Goal: Information Seeking & Learning: Learn about a topic

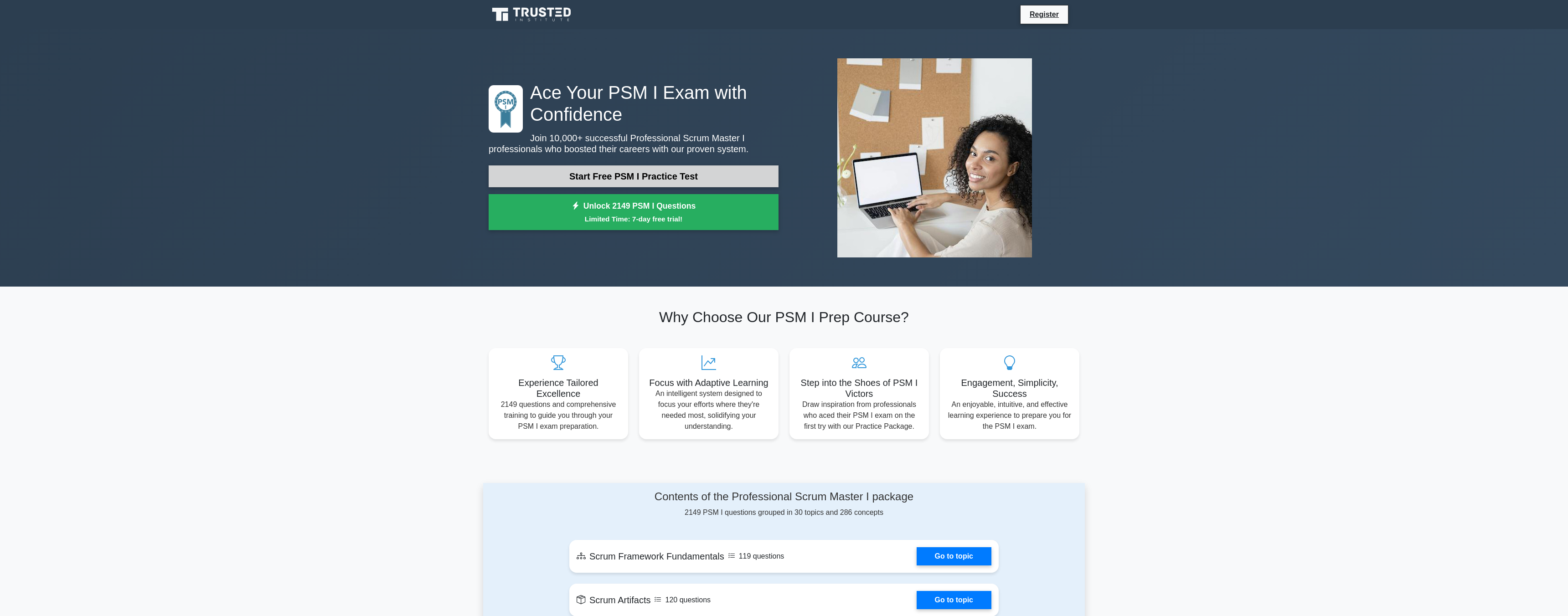
click at [640, 184] on link "Start Free PSM I Practice Test" at bounding box center [634, 177] width 290 height 22
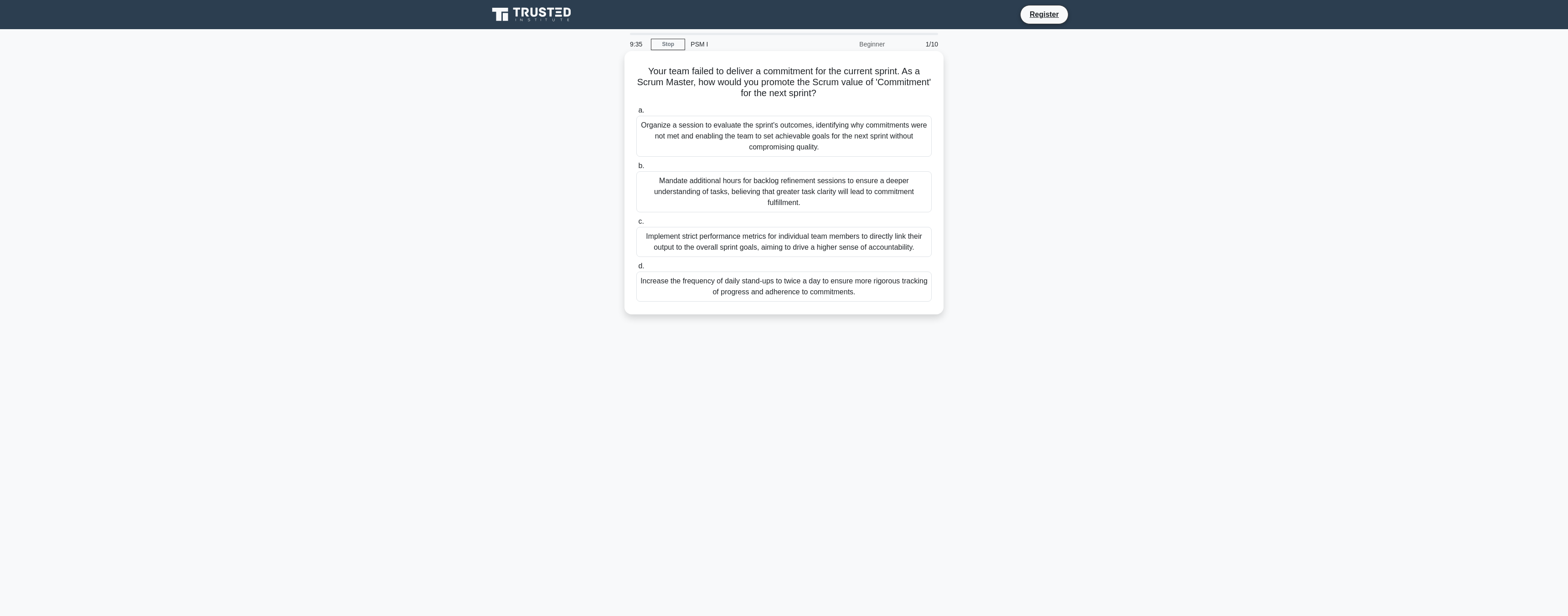
click at [824, 137] on div "Organize a session to evaluate the sprint's outcomes, identifying why commitmen…" at bounding box center [783, 136] width 295 height 41
click at [636, 113] on input "a. Organize a session to evaluate the sprint's outcomes, identifying why commit…" at bounding box center [636, 111] width 0 height 6
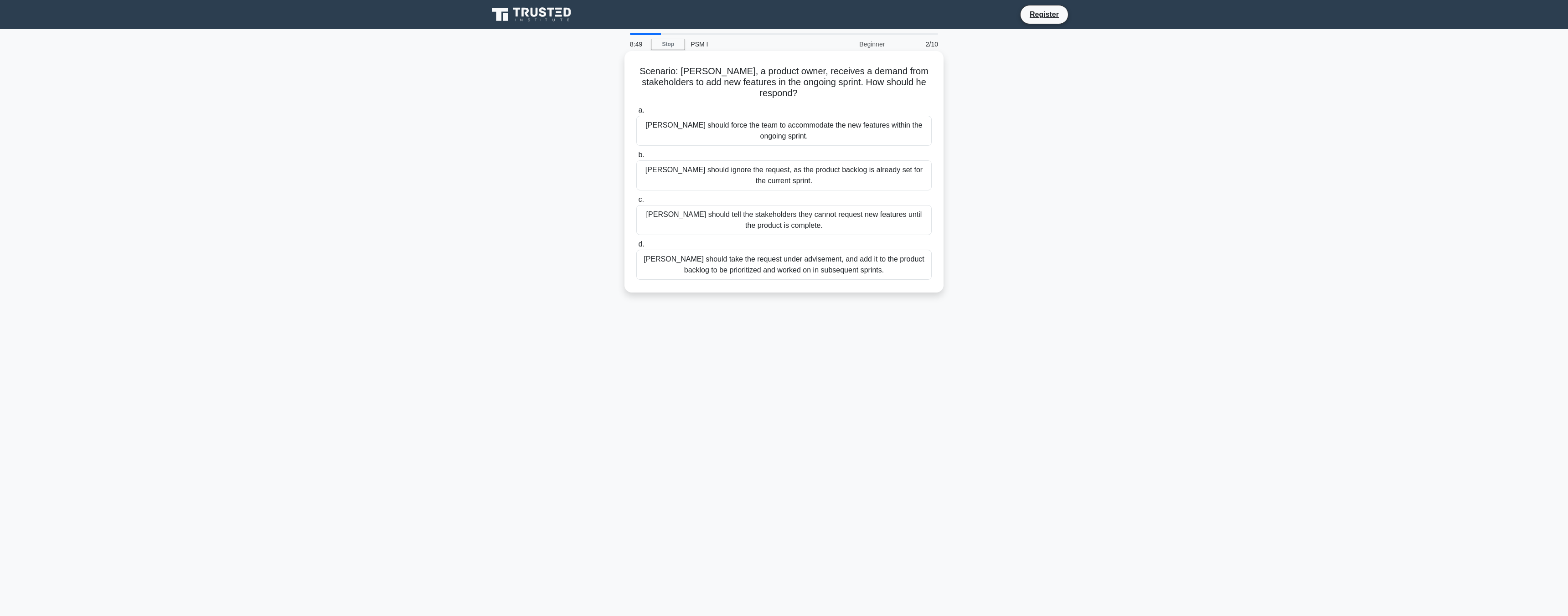
click at [822, 250] on div "[PERSON_NAME] should take the request under advisement, and add it to the produ…" at bounding box center [783, 264] width 295 height 30
click at [636, 242] on input "d. Peter should take the request under advisement, and add it to the product ba…" at bounding box center [636, 245] width 0 height 6
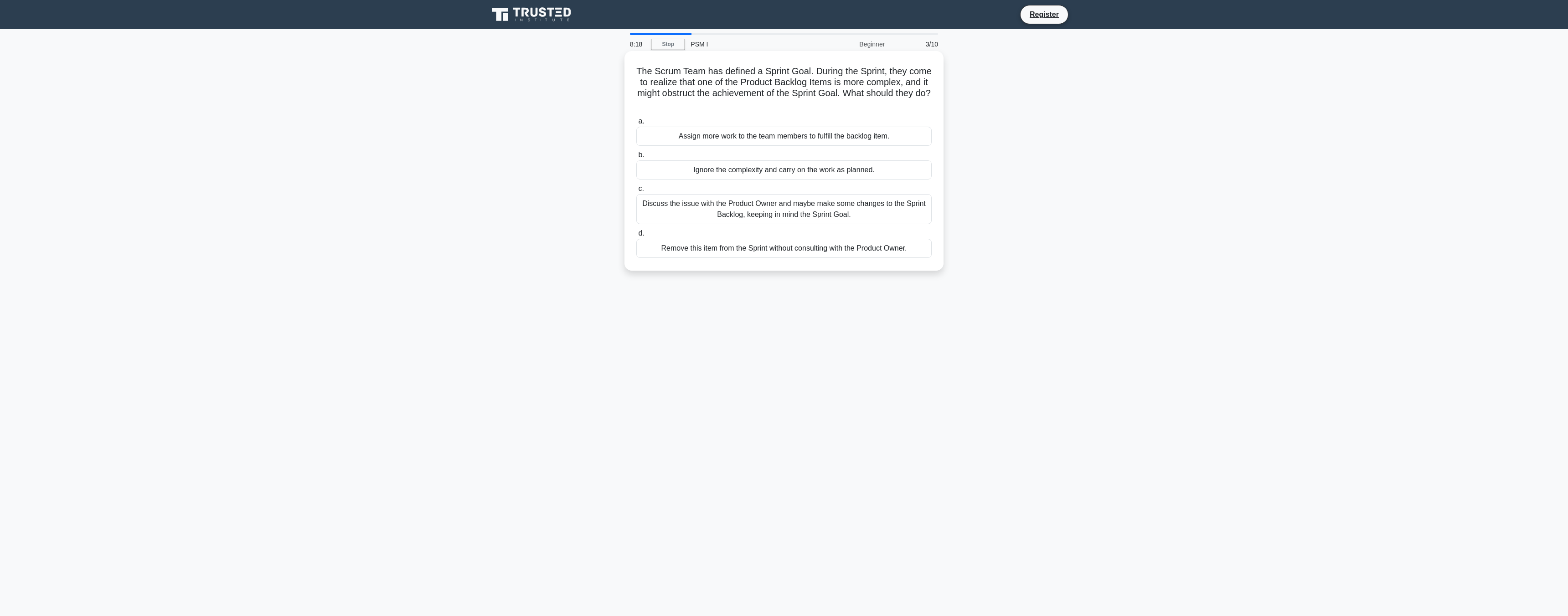
click at [803, 216] on div "Discuss the issue with the Product Owner and maybe make some changes to the Spr…" at bounding box center [783, 209] width 295 height 30
click at [636, 192] on input "c. Discuss the issue with the Product Owner and maybe make some changes to the …" at bounding box center [636, 189] width 0 height 6
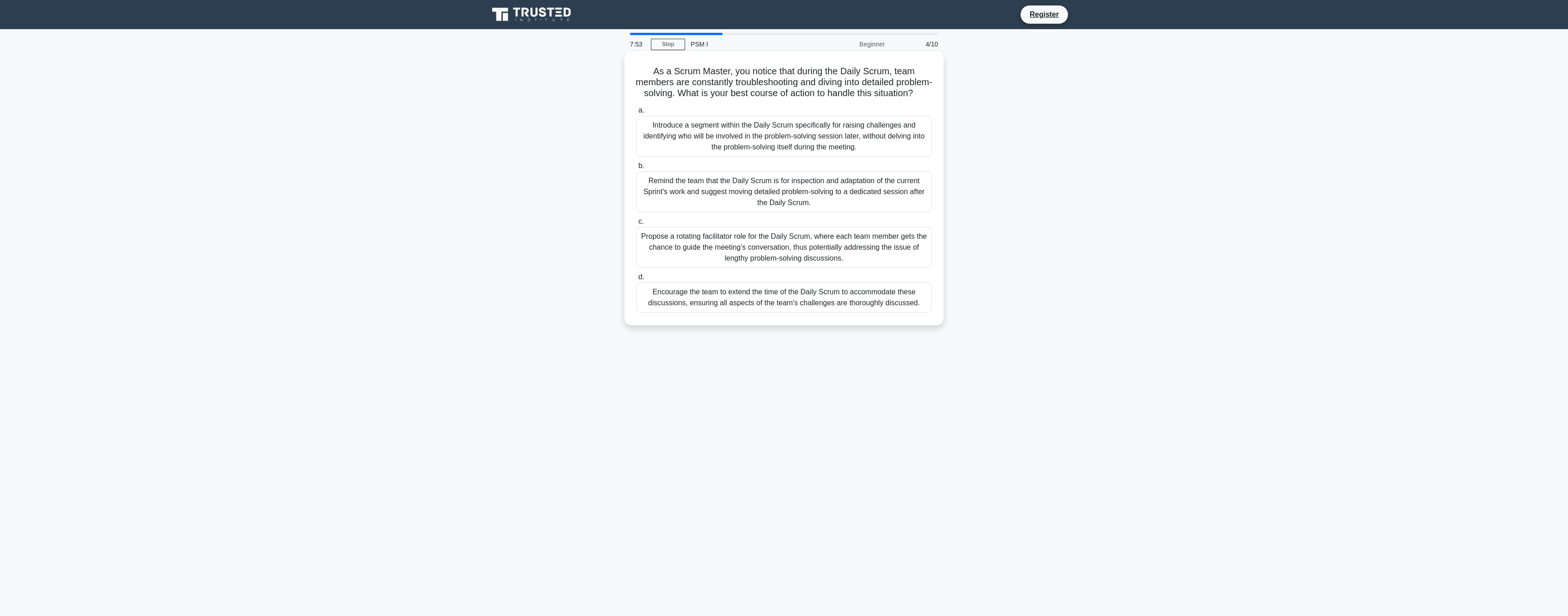
click at [847, 203] on div "Remind the team that the Daily Scrum is for inspection and adaptation of the cu…" at bounding box center [783, 192] width 295 height 41
click at [636, 169] on input "b. Remind the team that the Daily Scrum is for inspection and adaptation of the…" at bounding box center [636, 166] width 0 height 6
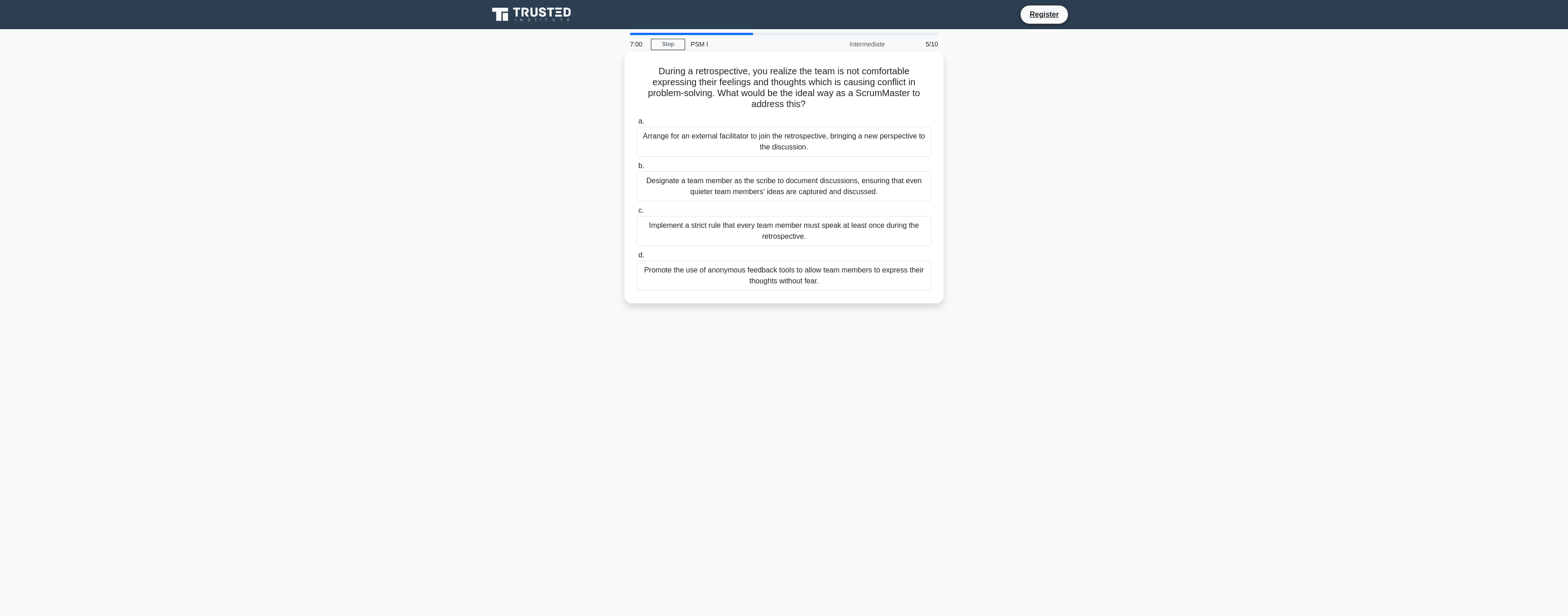
click at [867, 281] on div "Promote the use of anonymous feedback tools to allow team members to express th…" at bounding box center [783, 275] width 295 height 30
click at [636, 259] on input "d. Promote the use of anonymous feedback tools to allow team members to express…" at bounding box center [636, 256] width 0 height 6
click at [858, 150] on div "The team should collaborate with the Product Owner to uncover the item's depend…" at bounding box center [783, 141] width 295 height 30
click at [636, 124] on input "a. The team should collaborate with the Product Owner to uncover the item's dep…" at bounding box center [636, 122] width 0 height 6
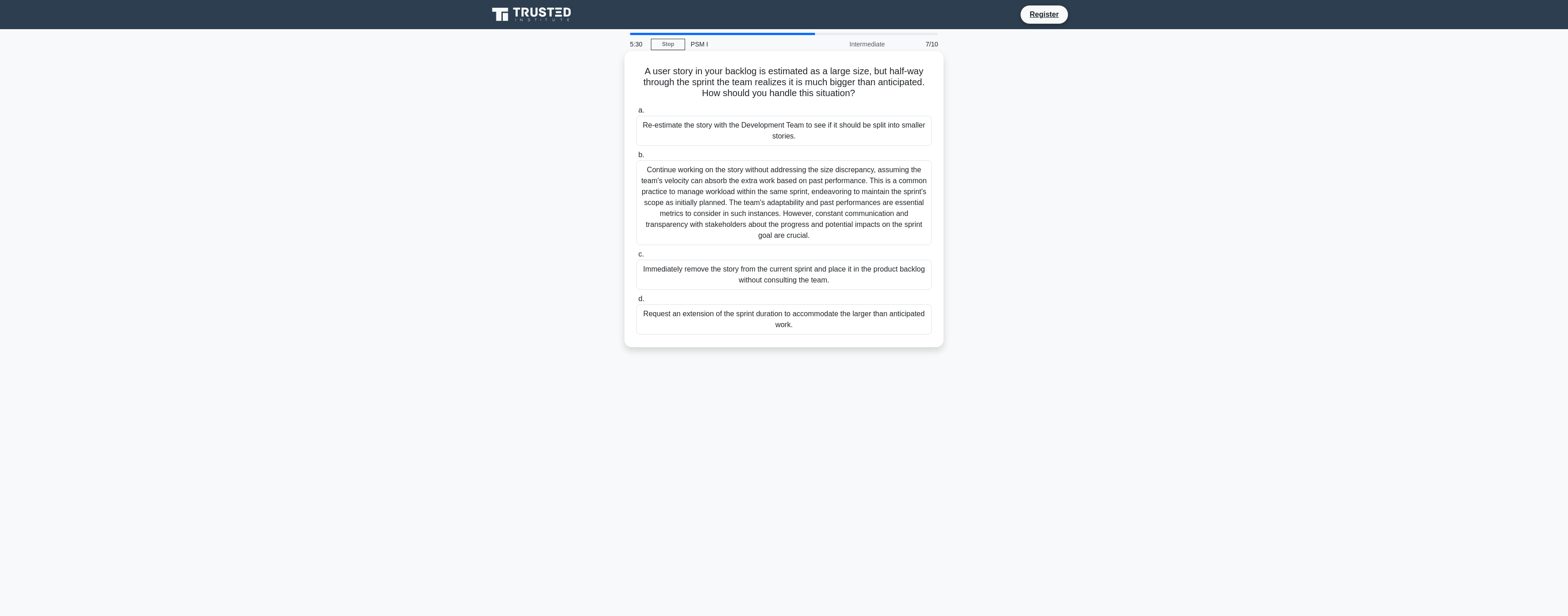
click at [857, 121] on div "Re-estimate the story with the Development Team to see if it should be split in…" at bounding box center [783, 130] width 295 height 30
click at [636, 113] on input "a. Re-estimate the story with the Development Team to see if it should be split…" at bounding box center [636, 111] width 0 height 6
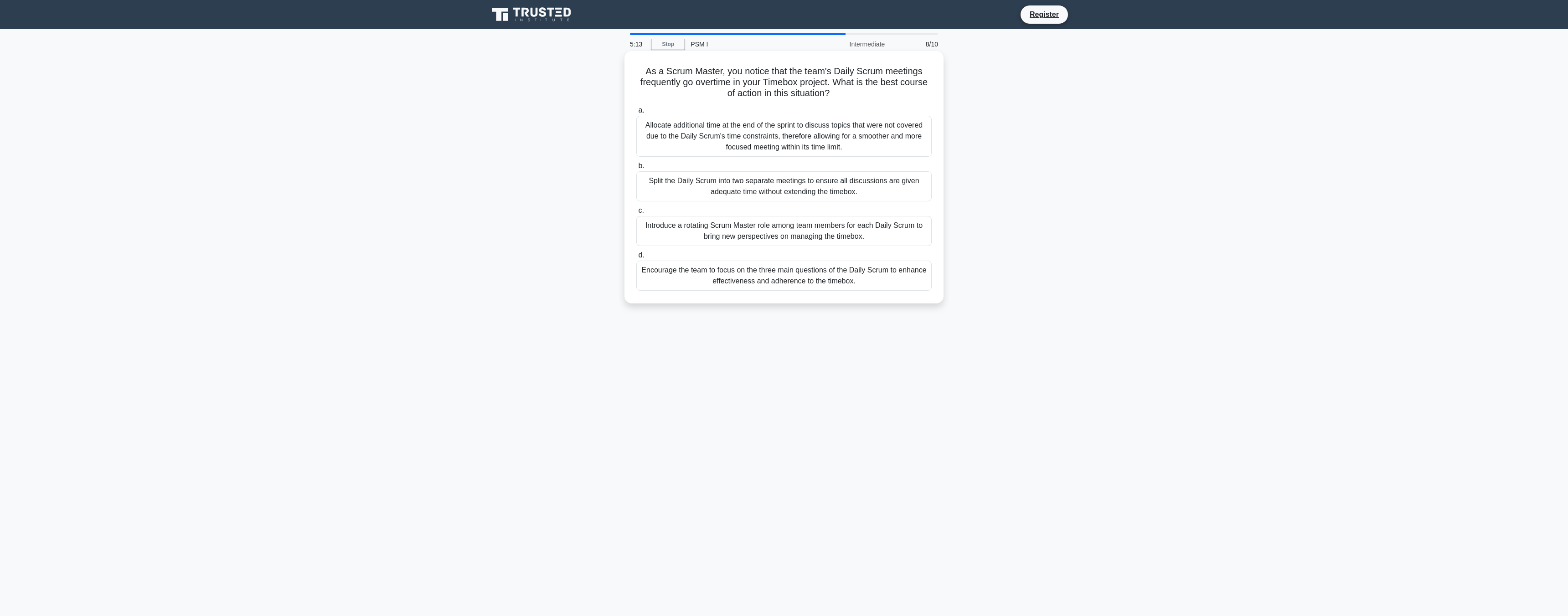
click at [813, 281] on div "Encourage the team to focus on the three main questions of the Daily Scrum to e…" at bounding box center [783, 275] width 295 height 30
click at [636, 259] on input "d. Encourage the team to focus on the three main questions of the Daily Scrum t…" at bounding box center [636, 256] width 0 height 6
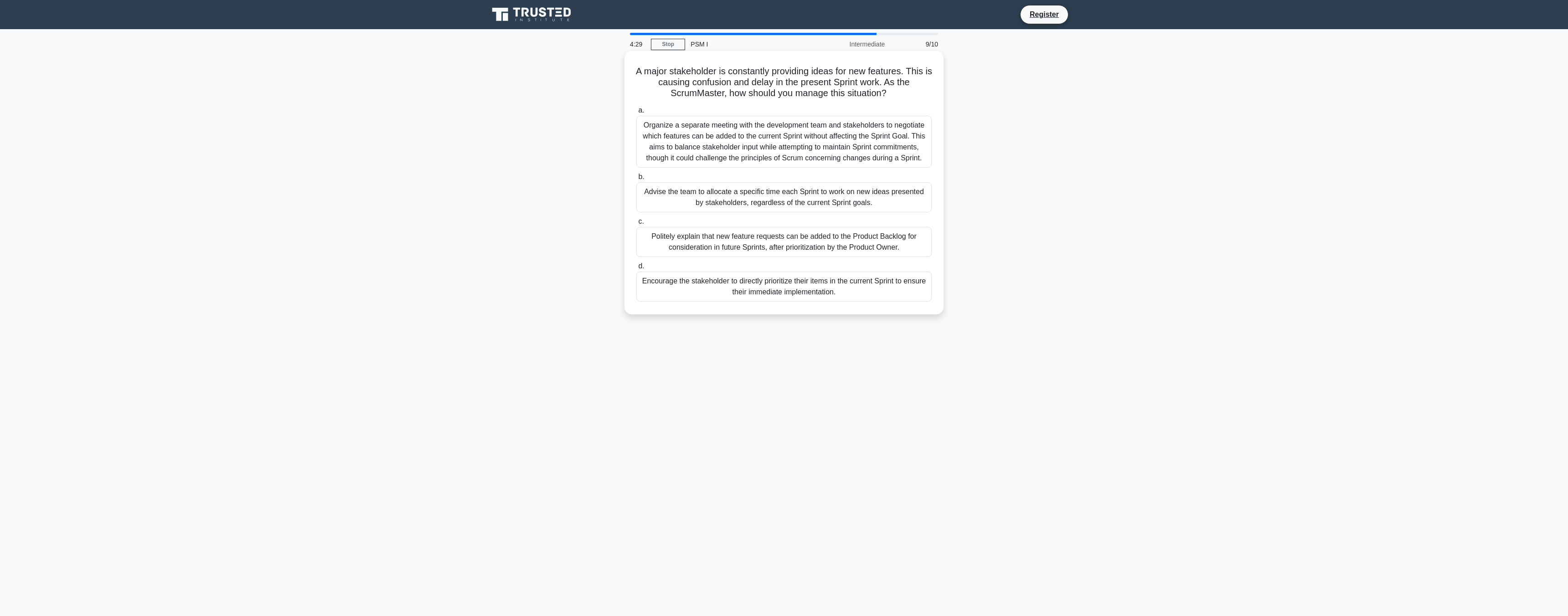
click at [830, 248] on div "Politely explain that new feature requests can be added to the Product Backlog …" at bounding box center [783, 242] width 295 height 30
click at [636, 225] on input "c. Politely explain that new feature requests can be added to the Product Backl…" at bounding box center [636, 222] width 0 height 6
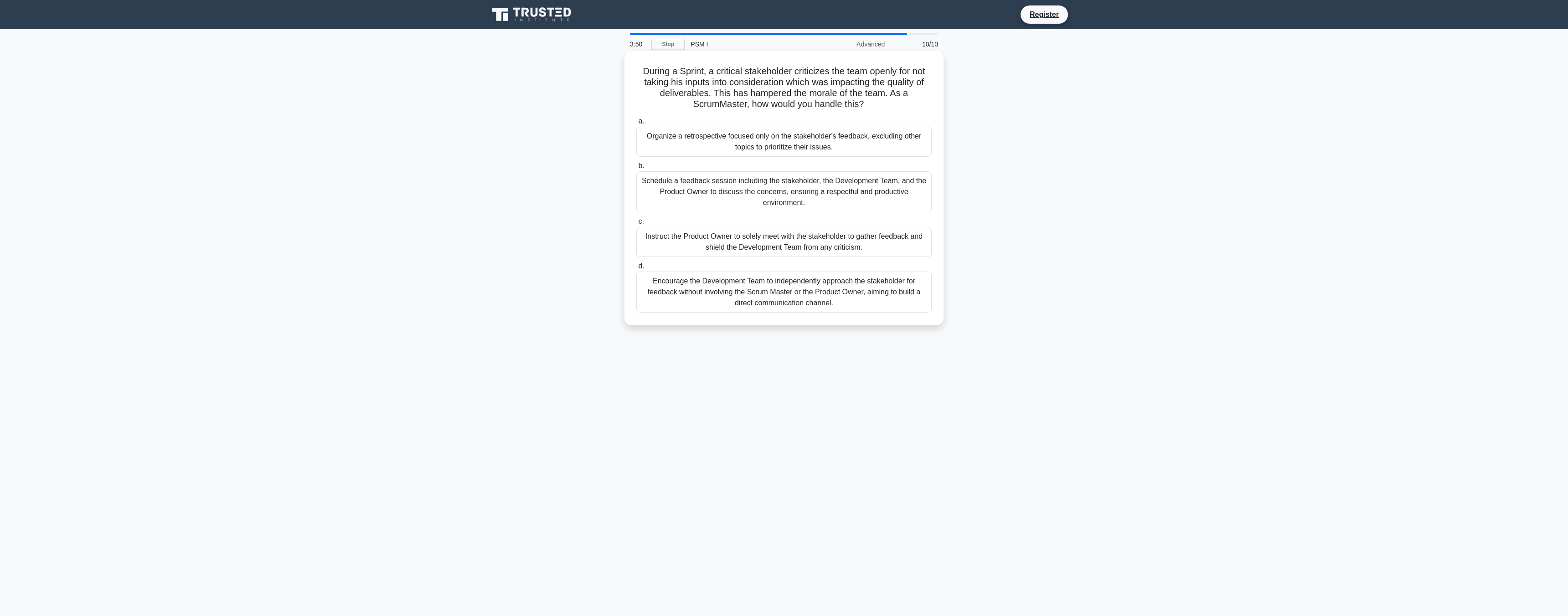
click at [879, 198] on div "Schedule a feedback session including the stakeholder, the Development Team, an…" at bounding box center [783, 192] width 295 height 41
click at [636, 169] on input "b. Schedule a feedback session including the stakeholder, the Development Team,…" at bounding box center [636, 166] width 0 height 6
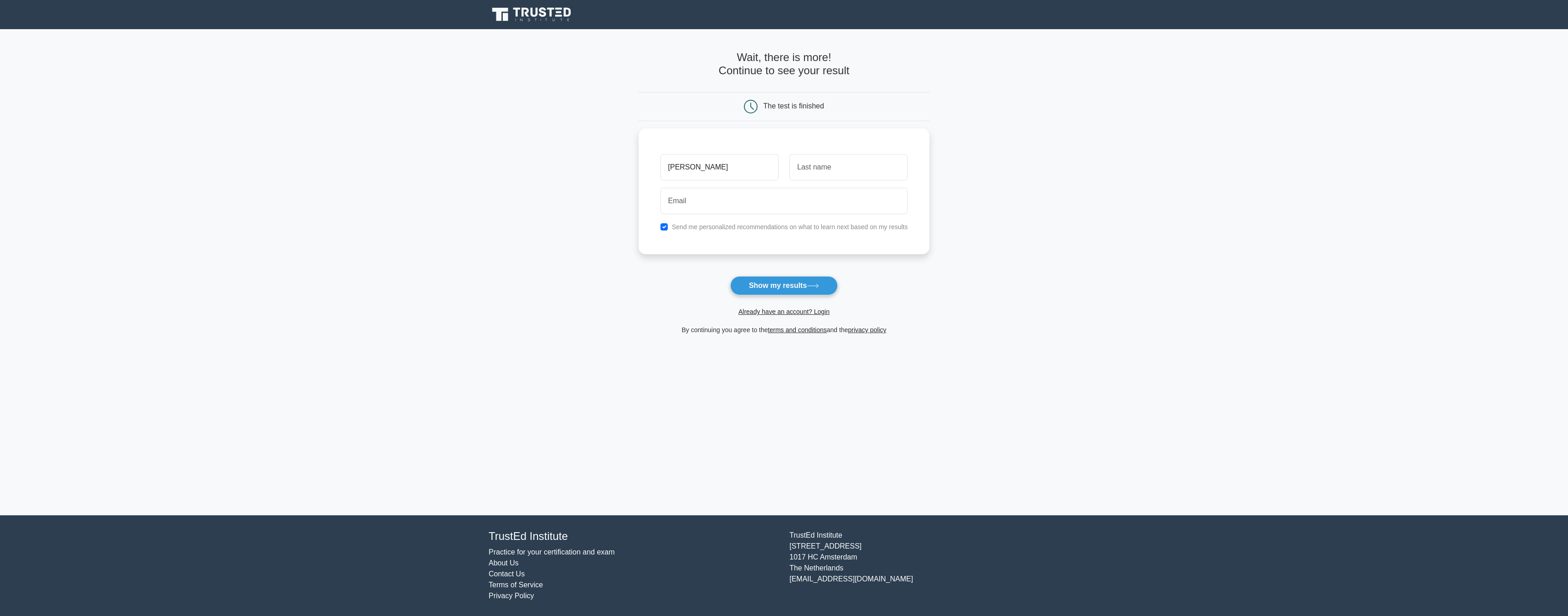
type input "mike"
type input "mis"
type input "Mike"
type input "Mishustin"
type input "mik"
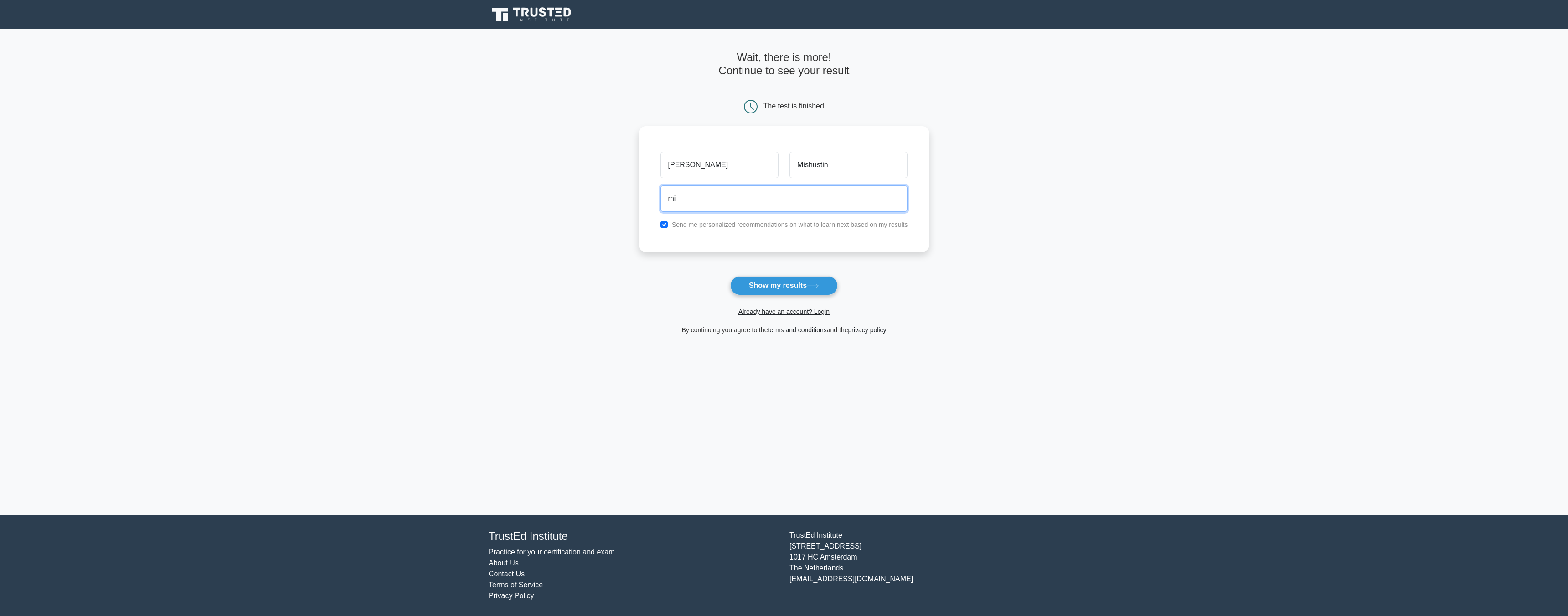
click at [725, 203] on input "mi" at bounding box center [784, 198] width 248 height 26
paste input "shustinmihaylw@gmail.com"
type input "mishustinmihaylw@gmail.com"
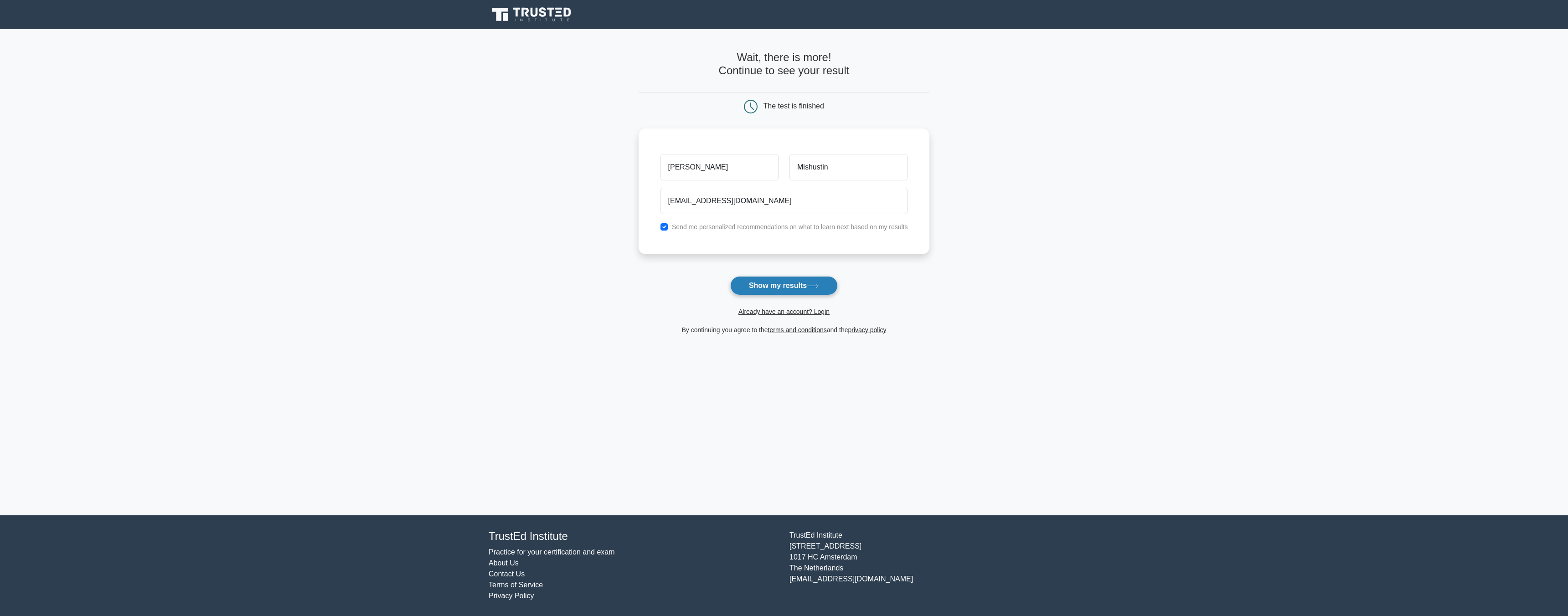
click at [799, 286] on button "Show my results" at bounding box center [784, 285] width 108 height 19
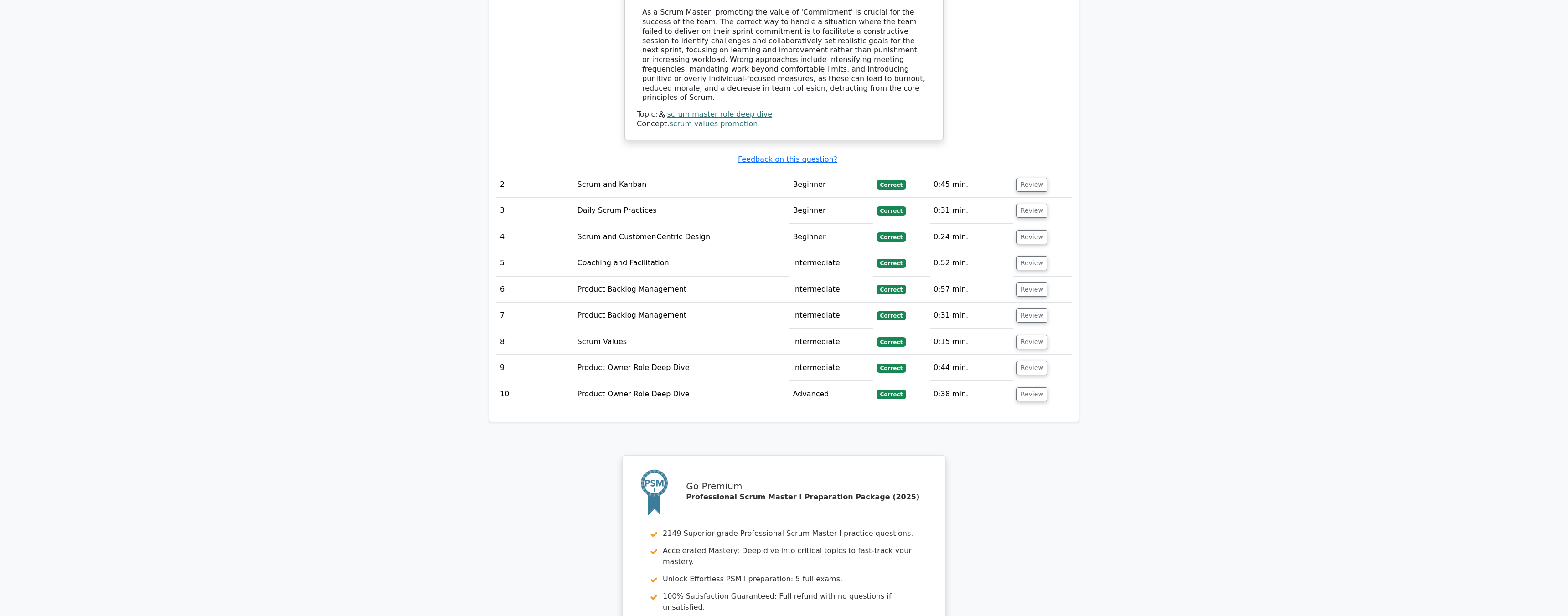
scroll to position [1115, 0]
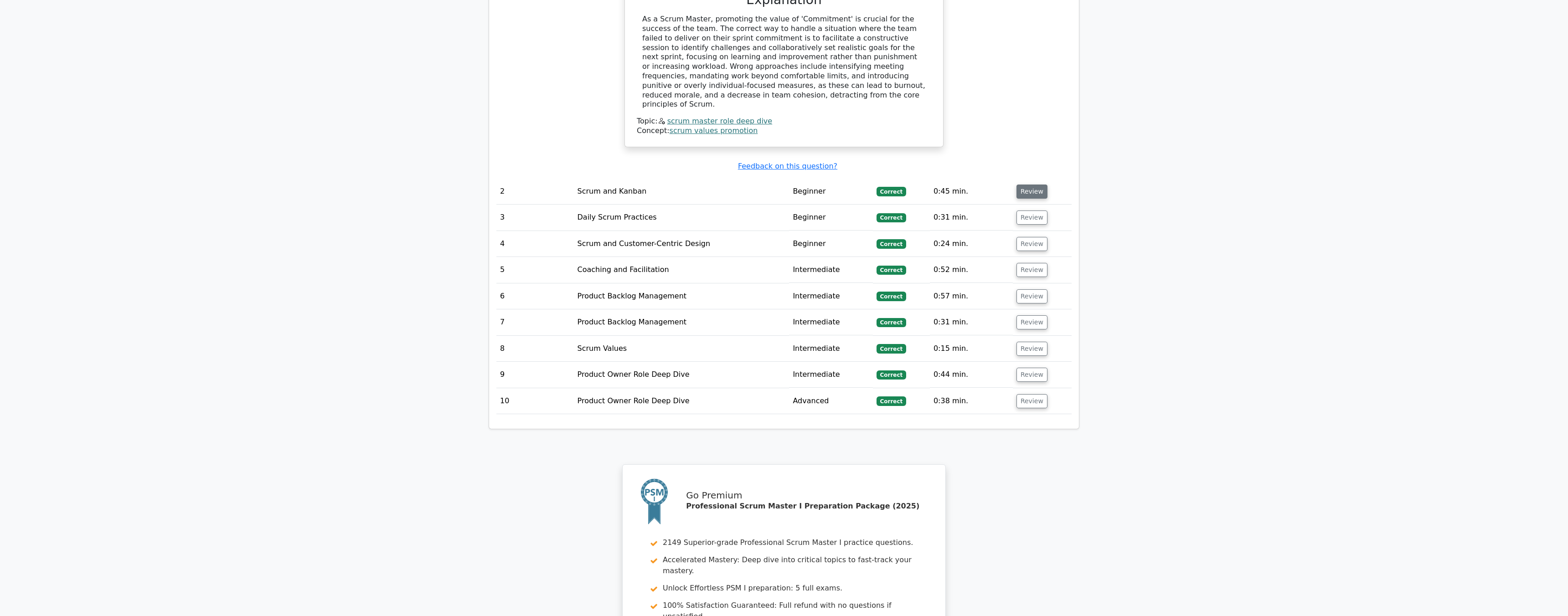
click at [1018, 184] on button "Review" at bounding box center [1032, 191] width 31 height 14
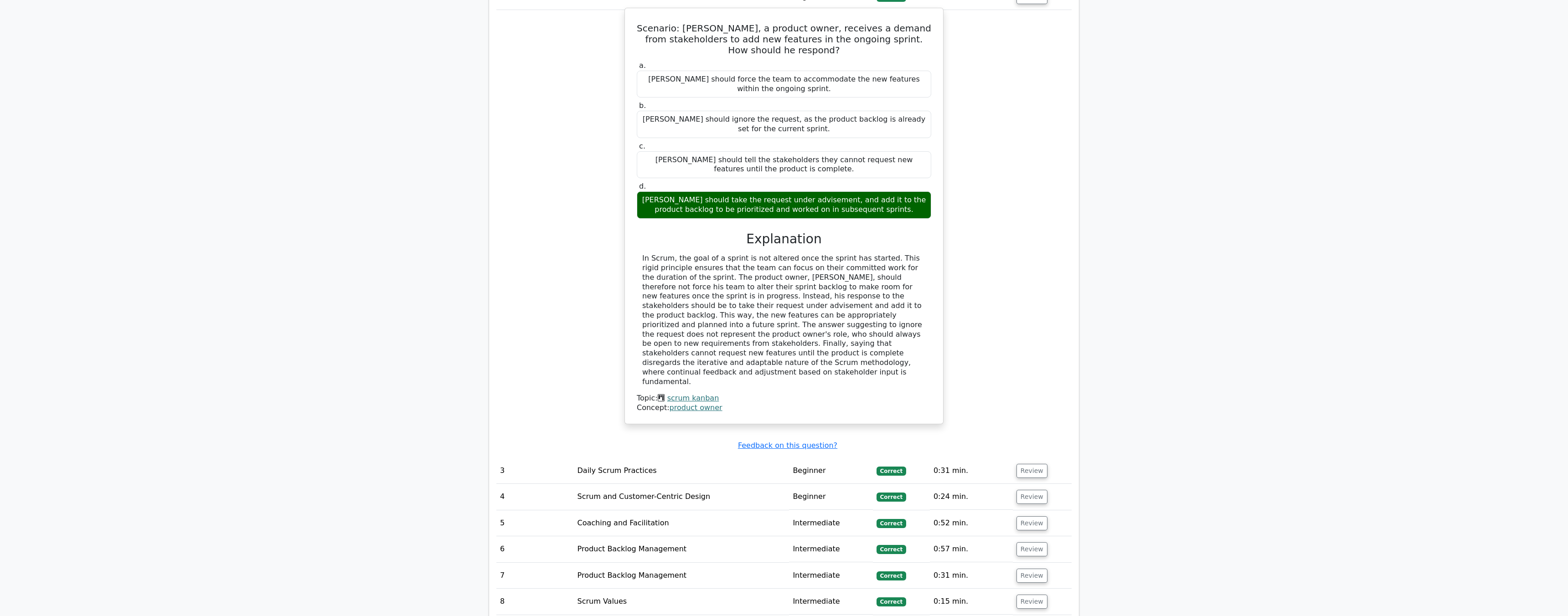
scroll to position [1391, 0]
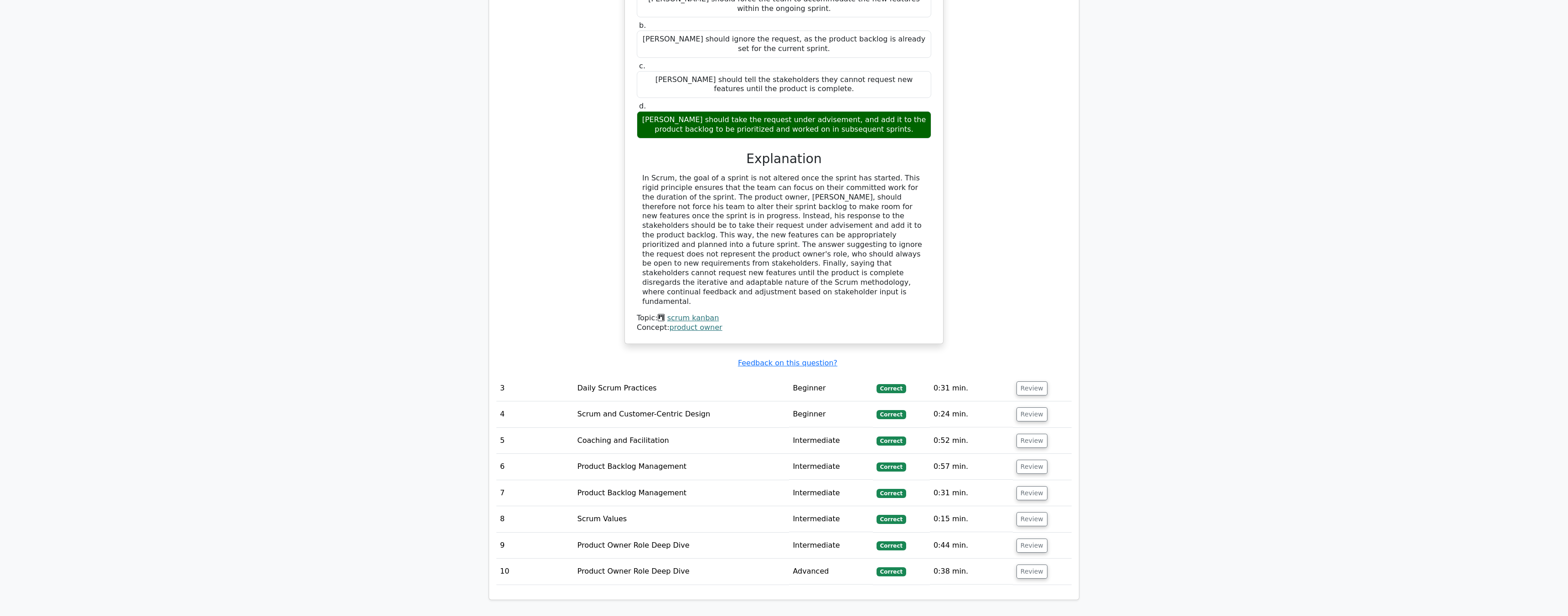
click at [1013, 428] on td "Review" at bounding box center [1042, 441] width 59 height 26
click at [1019, 434] on button "Review" at bounding box center [1032, 441] width 31 height 14
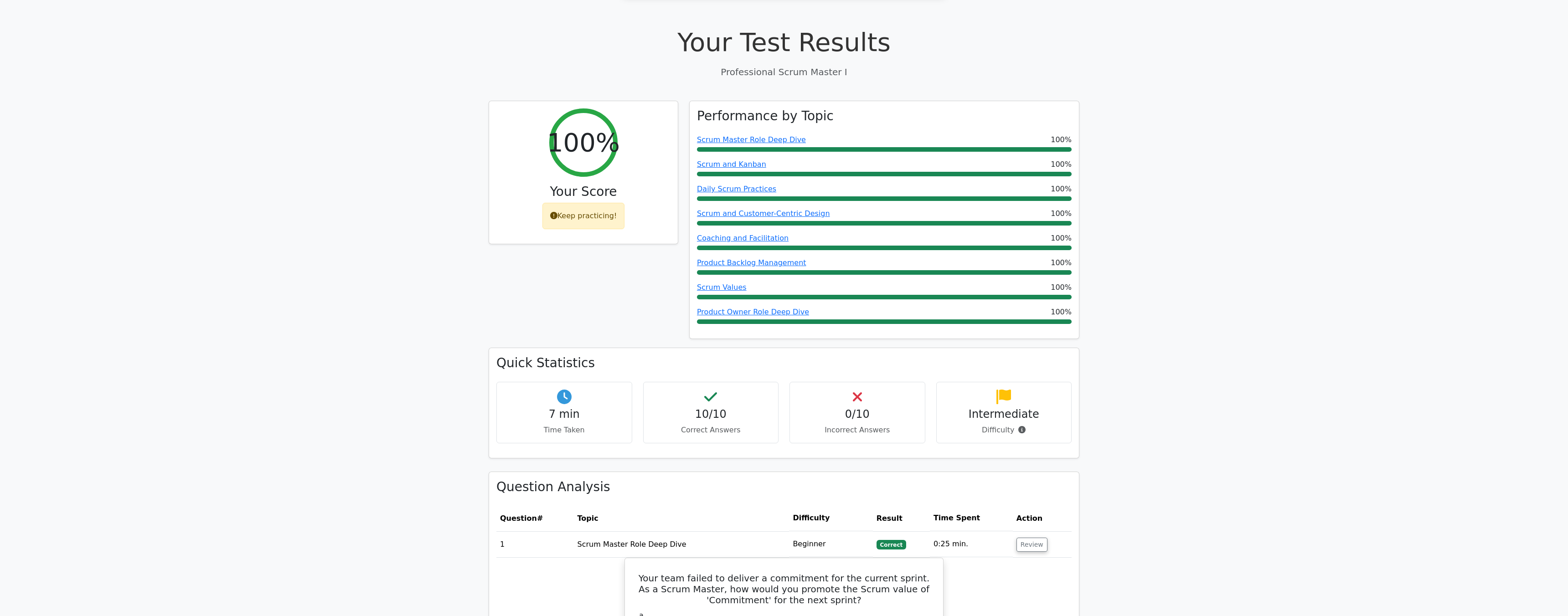
scroll to position [0, 0]
